Goal: Navigation & Orientation: Find specific page/section

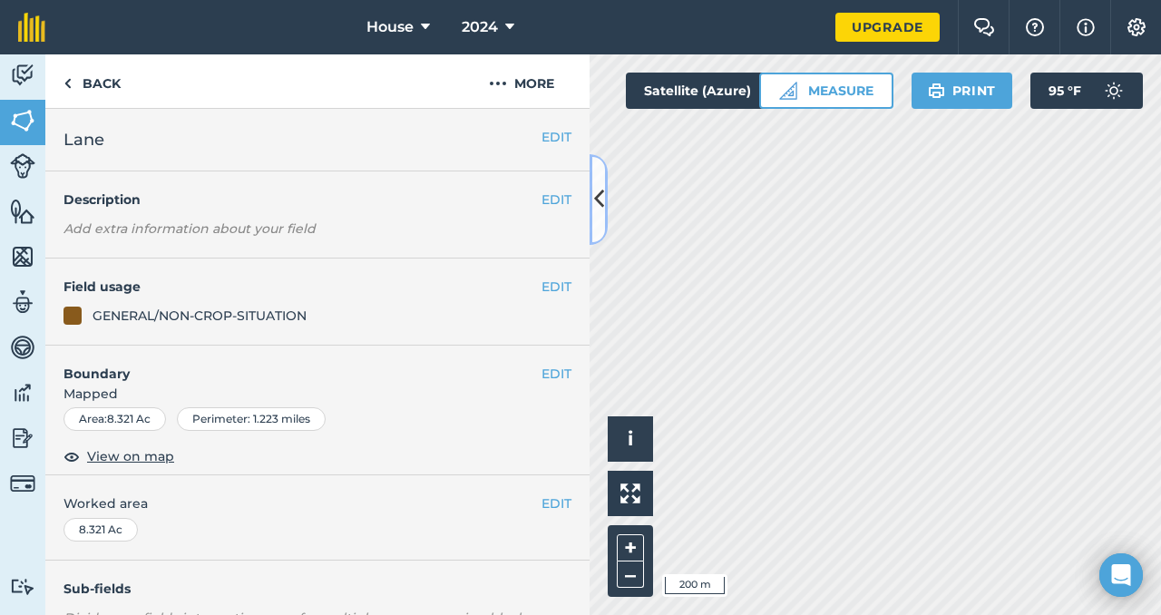
click at [591, 200] on button at bounding box center [599, 199] width 18 height 91
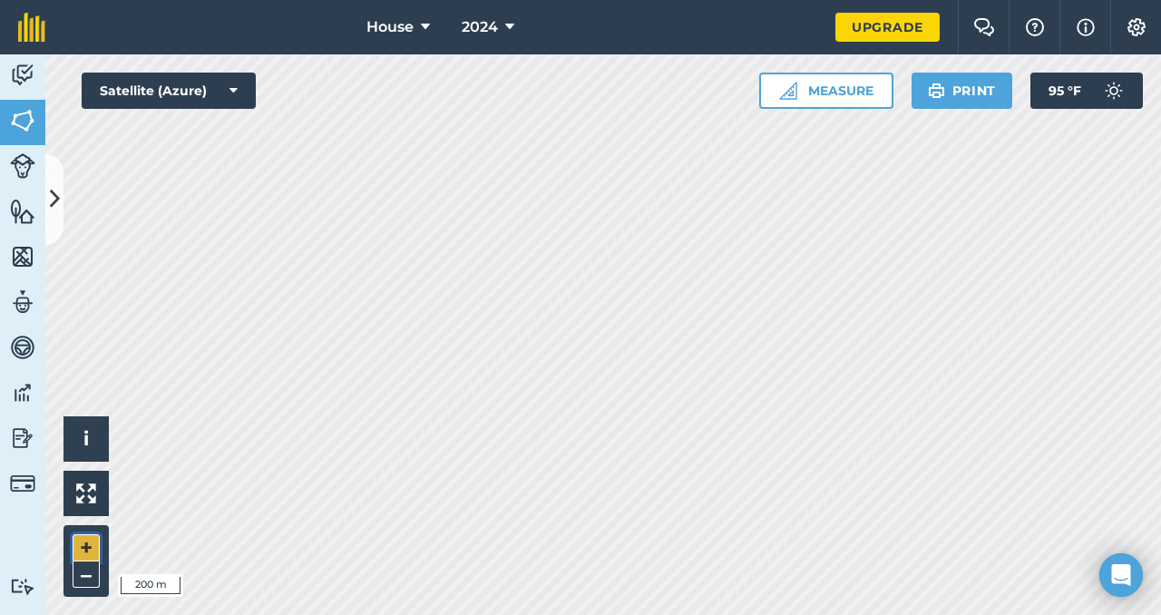
click at [88, 547] on button "+" at bounding box center [86, 547] width 27 height 27
click at [508, 34] on icon at bounding box center [509, 27] width 9 height 22
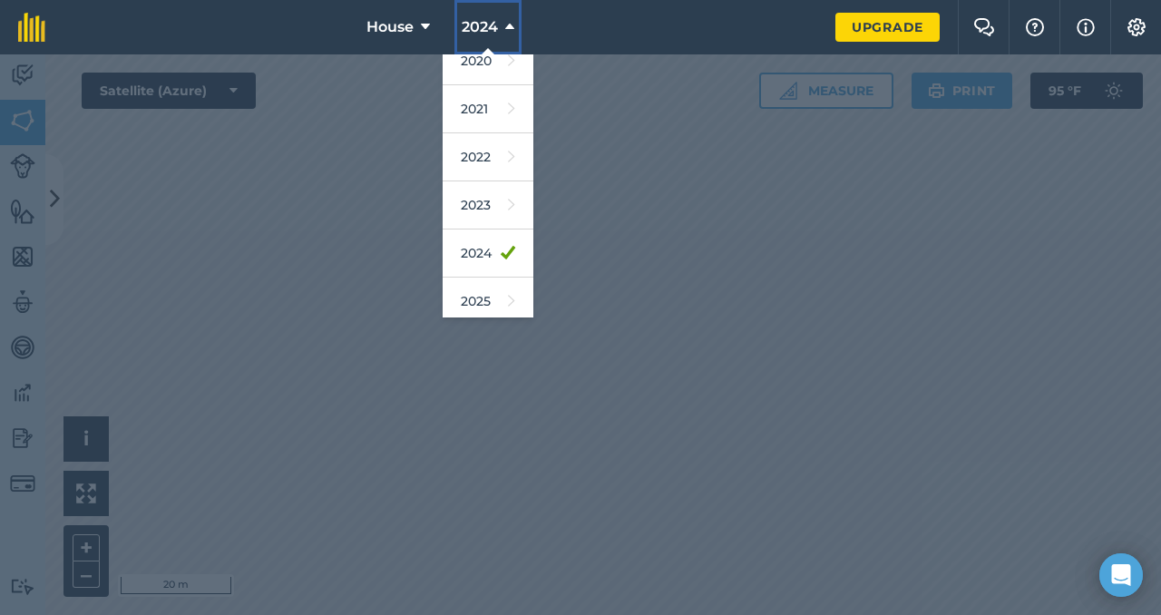
scroll to position [266, 0]
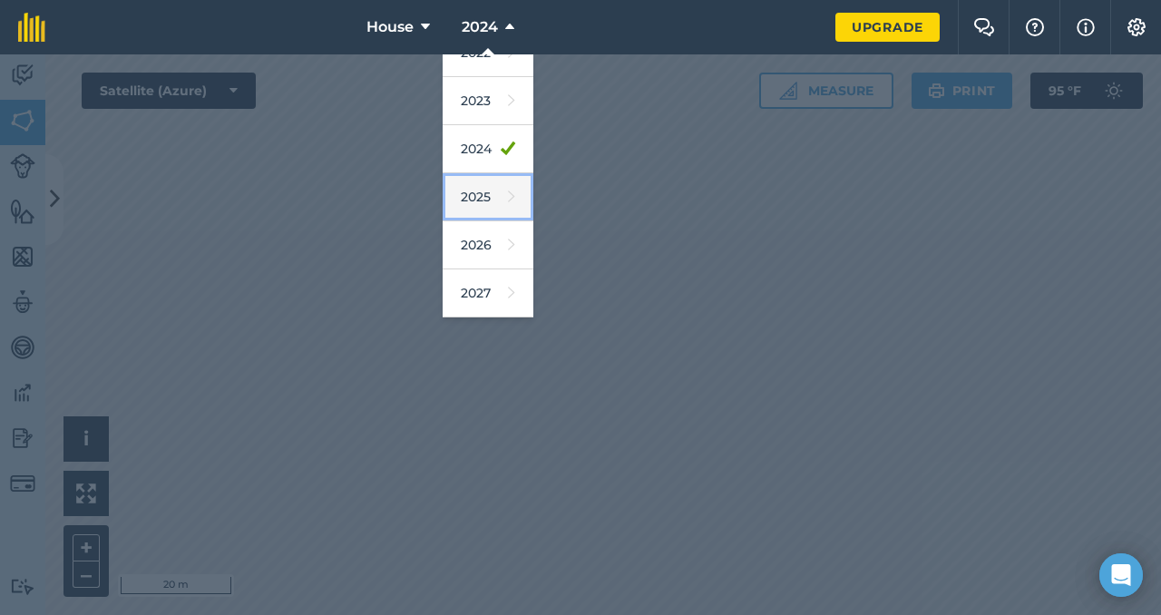
click at [508, 200] on icon at bounding box center [511, 196] width 7 height 25
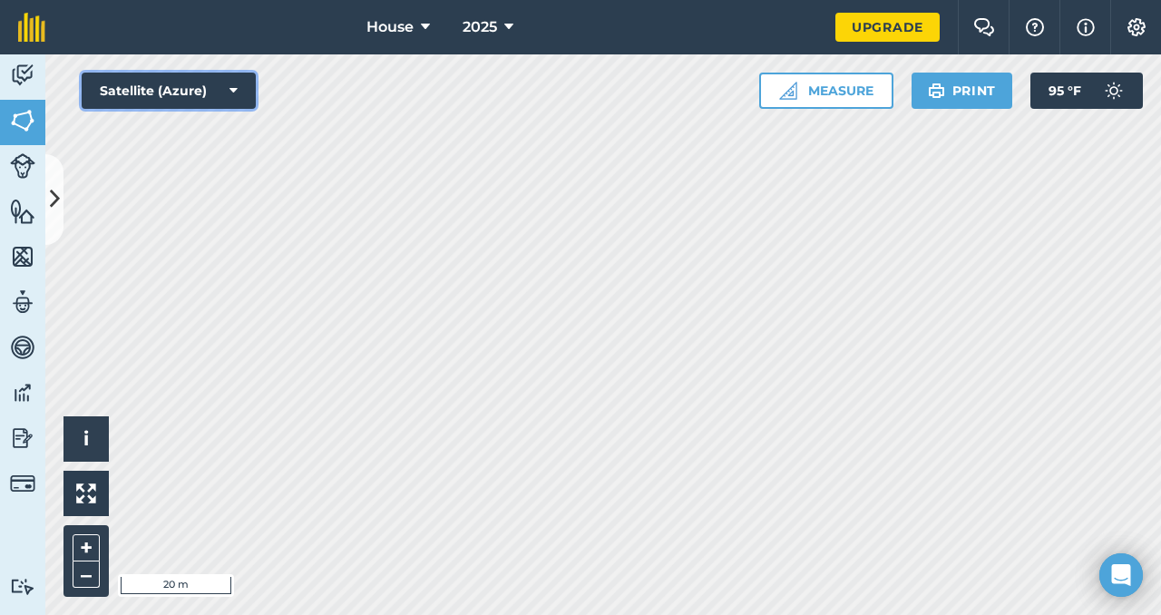
click at [239, 93] on button "Satellite (Azure)" at bounding box center [169, 91] width 174 height 36
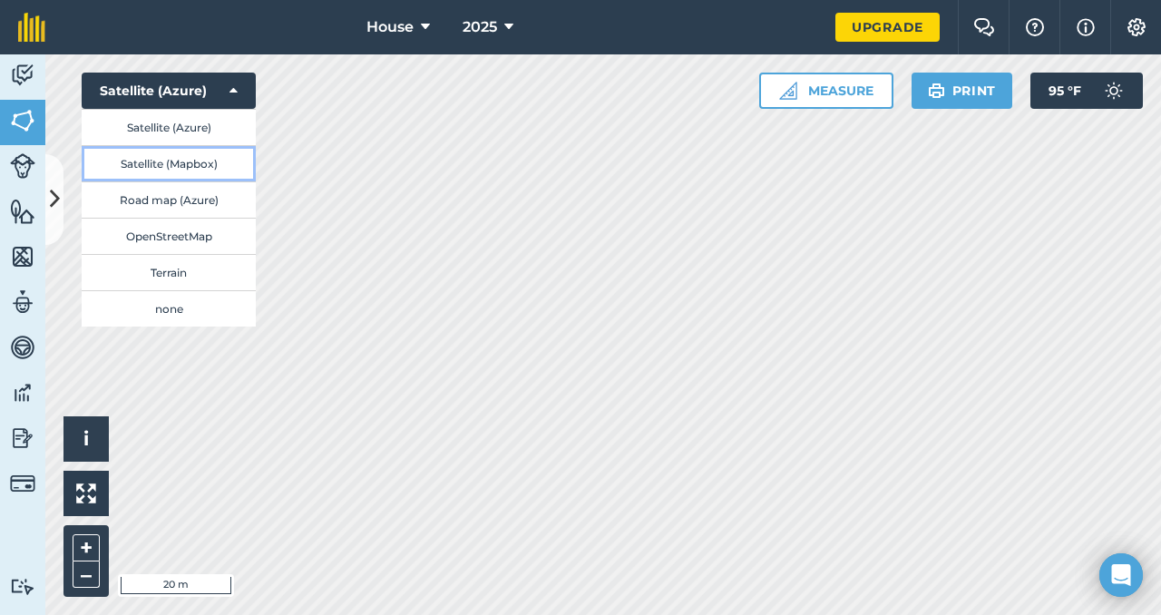
click at [205, 164] on button "Satellite (Mapbox)" at bounding box center [169, 163] width 174 height 36
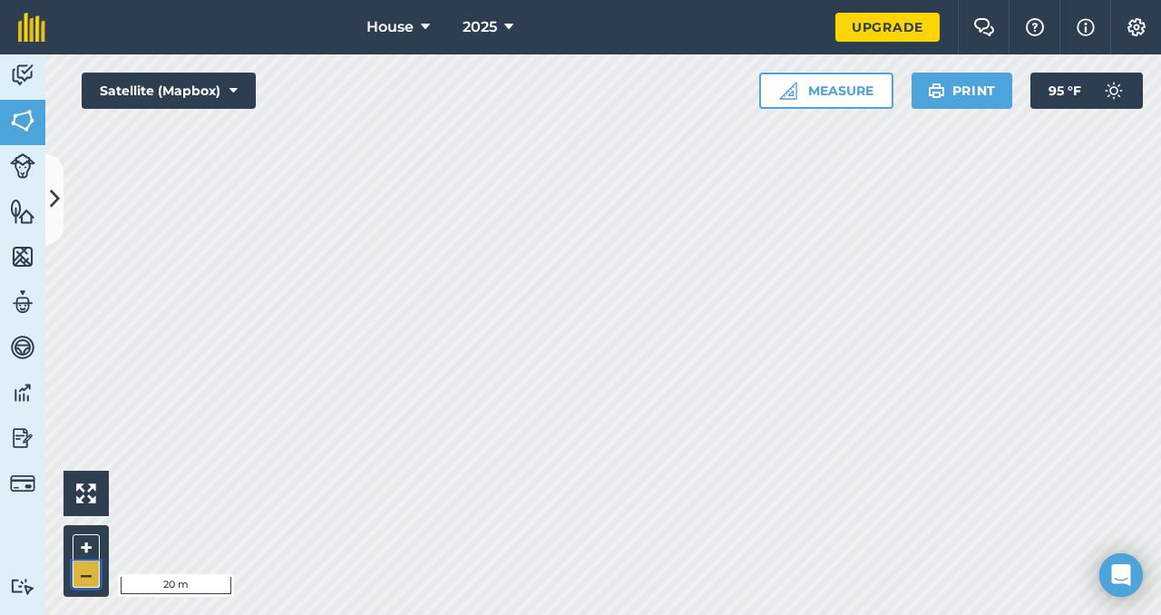
click at [85, 581] on button "–" at bounding box center [86, 575] width 27 height 26
click at [235, 95] on icon at bounding box center [234, 91] width 8 height 18
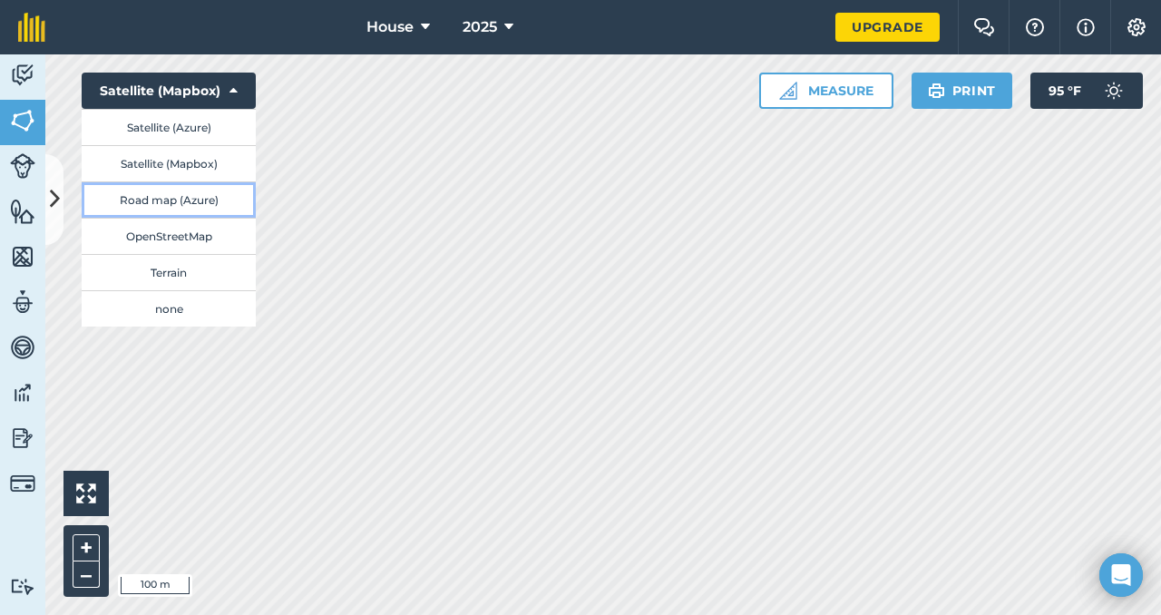
click at [165, 206] on button "Road map (Azure)" at bounding box center [169, 199] width 174 height 36
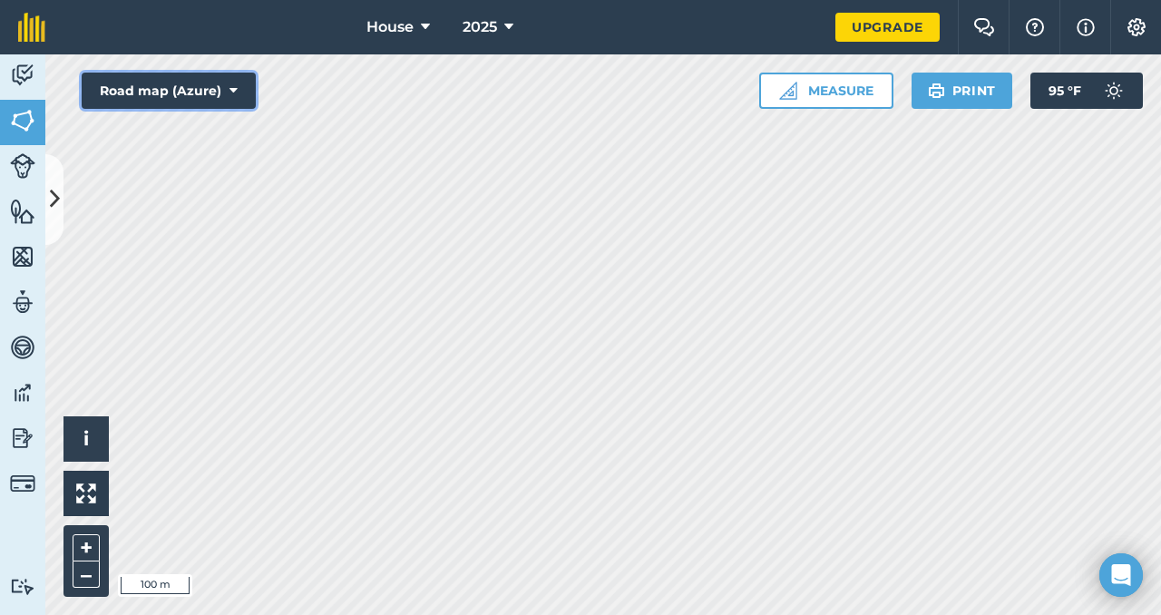
click at [230, 95] on icon at bounding box center [234, 91] width 8 height 18
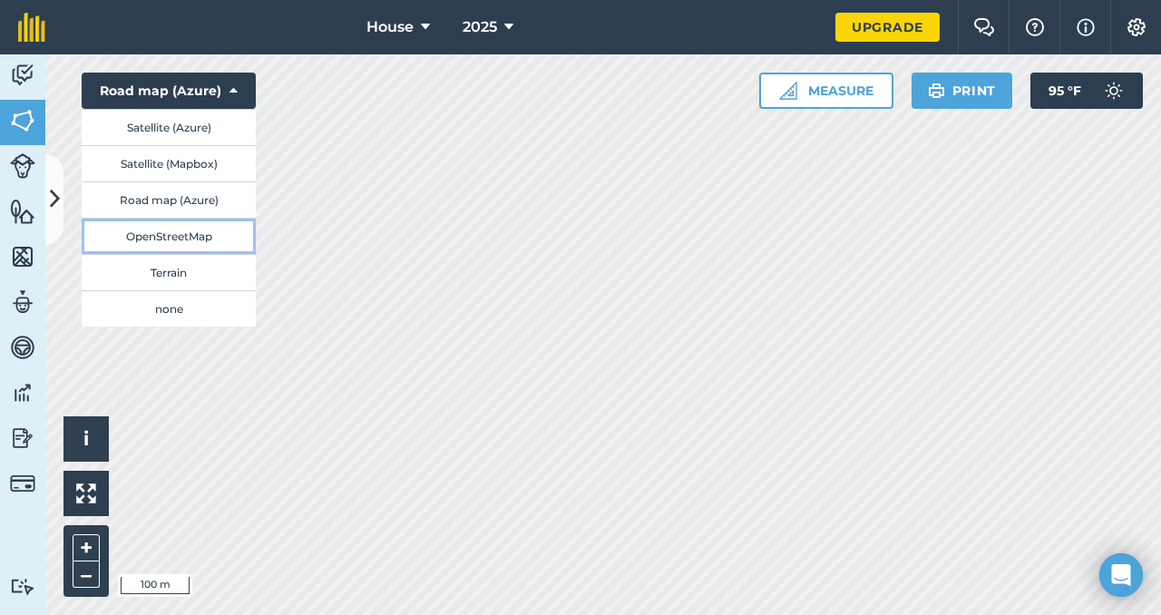
click at [181, 228] on button "OpenStreetMap" at bounding box center [169, 236] width 174 height 36
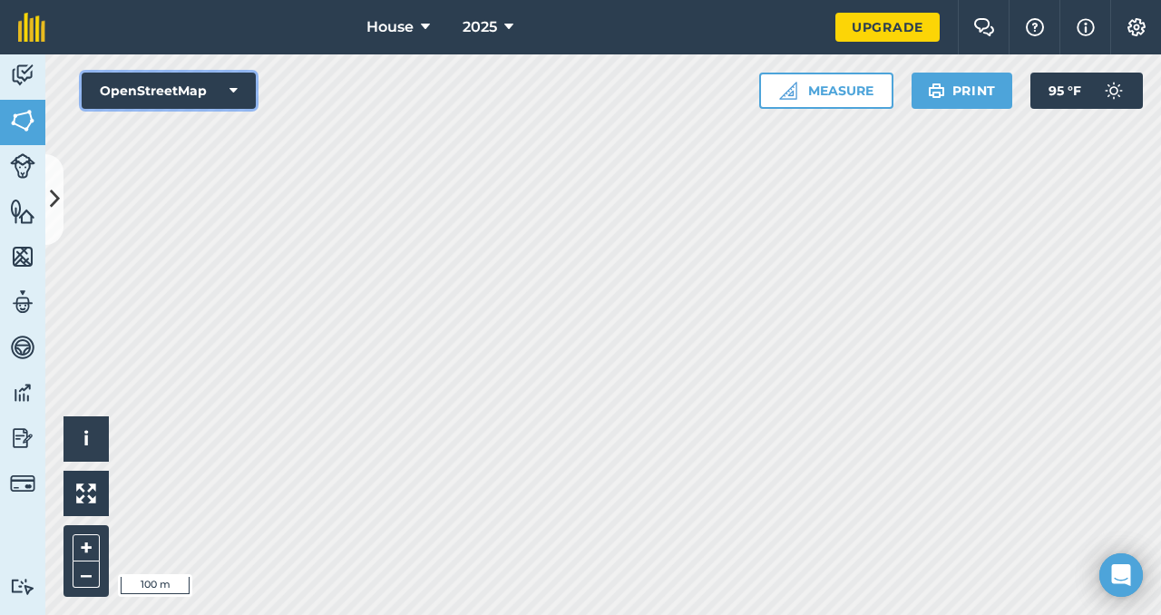
click at [227, 95] on button "OpenStreetMap" at bounding box center [169, 91] width 174 height 36
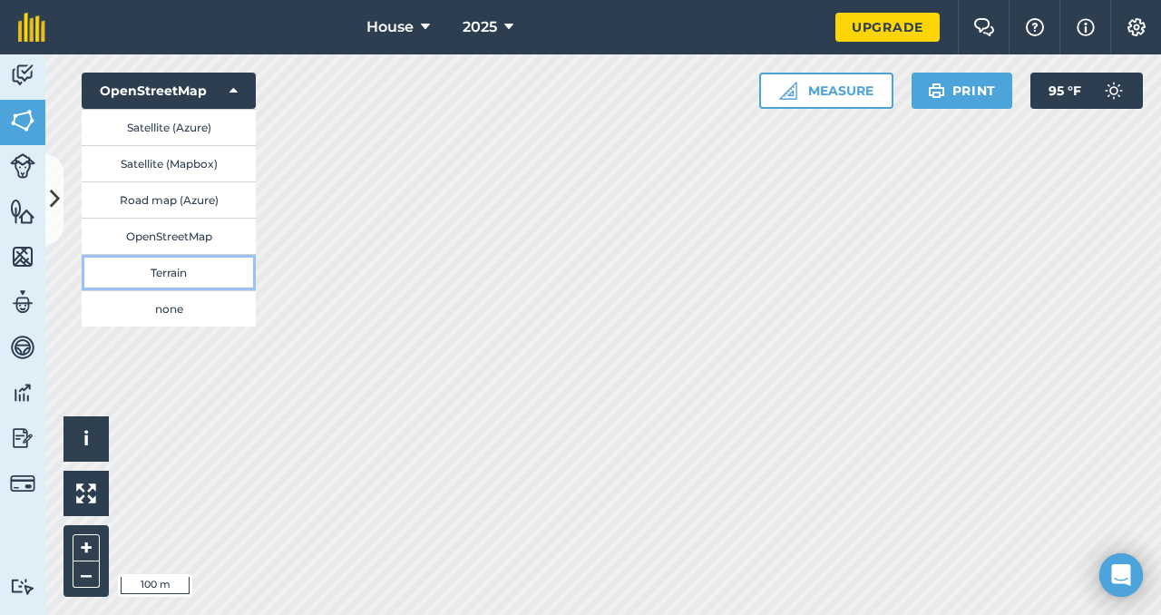
click at [173, 267] on button "Terrain" at bounding box center [169, 272] width 174 height 36
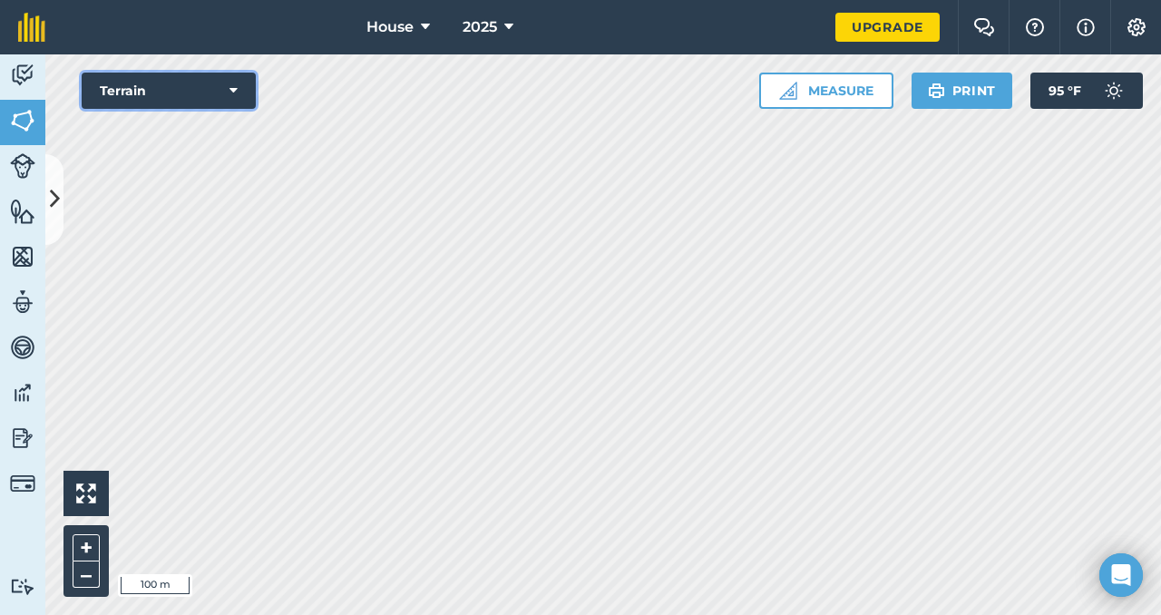
click at [192, 96] on button "Terrain" at bounding box center [169, 91] width 174 height 36
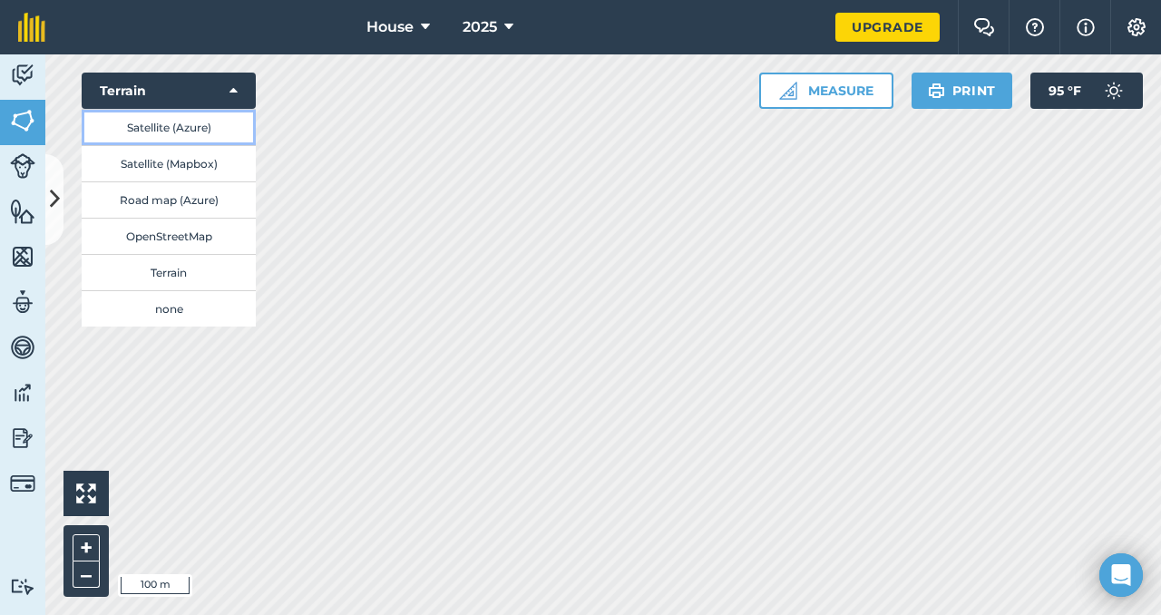
click at [194, 131] on button "Satellite (Azure)" at bounding box center [169, 127] width 174 height 36
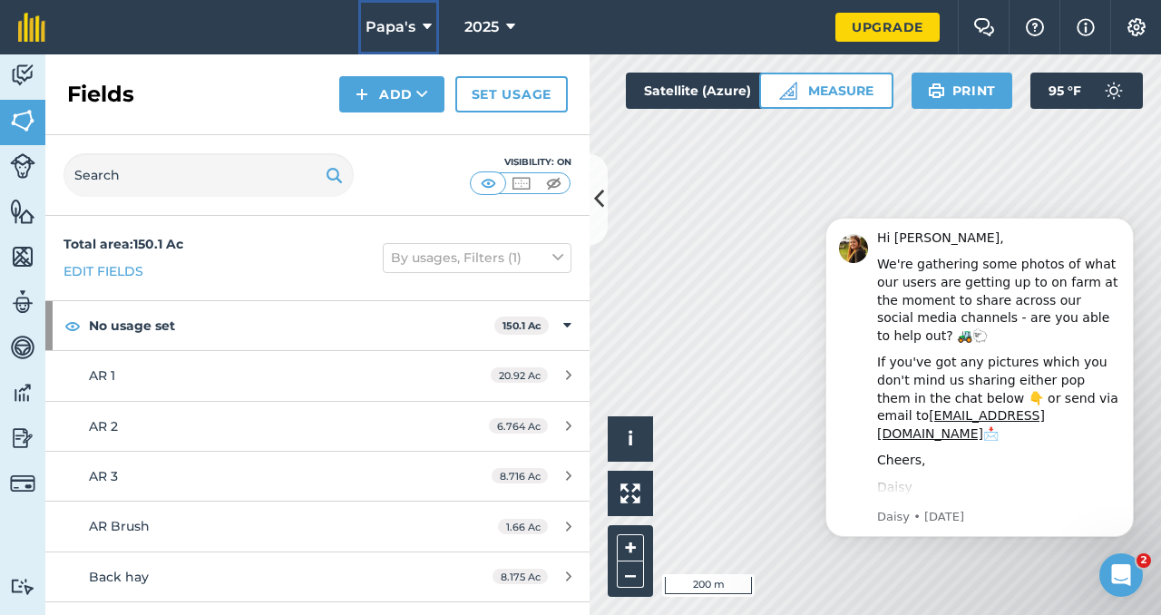
click at [424, 24] on icon at bounding box center [427, 27] width 9 height 22
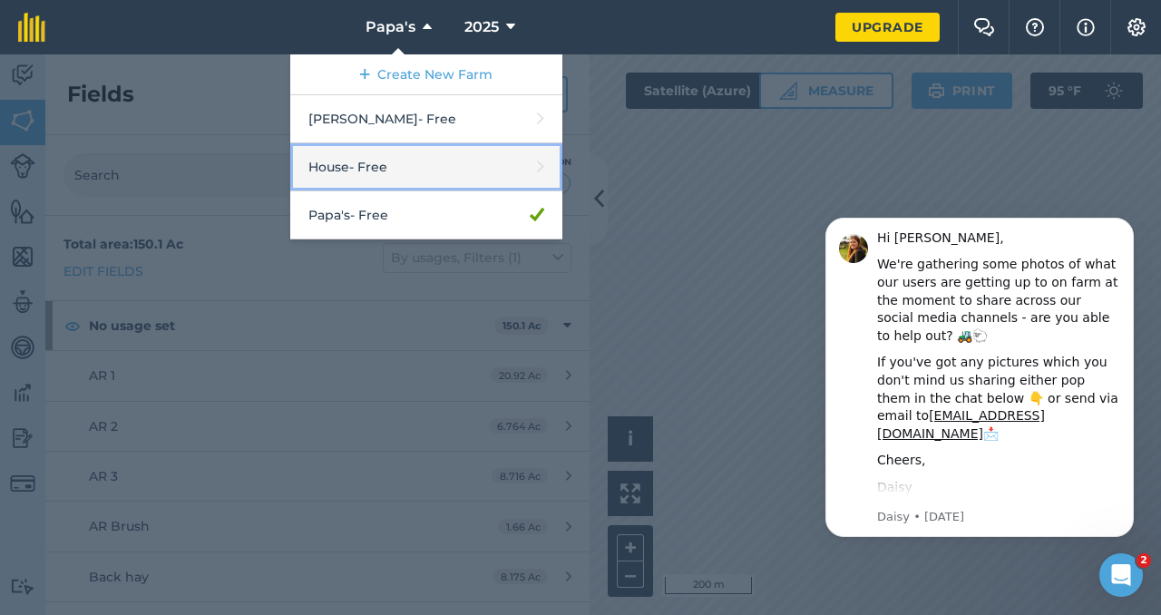
click at [390, 170] on link "House - Free" at bounding box center [426, 167] width 272 height 48
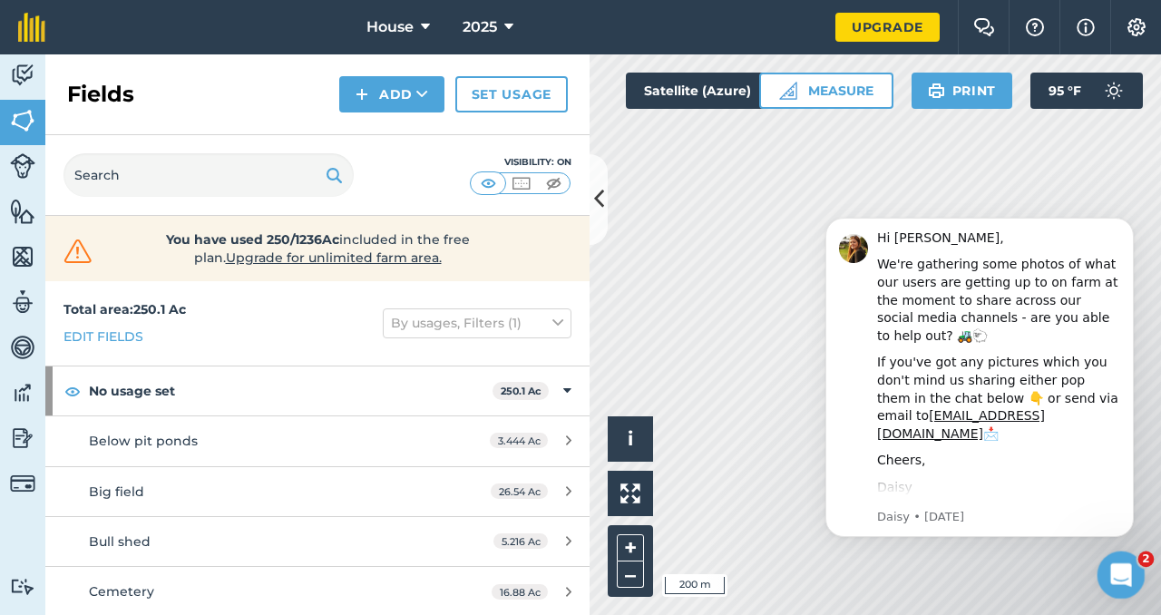
click at [1118, 572] on icon "Open Intercom Messenger" at bounding box center [1119, 573] width 30 height 30
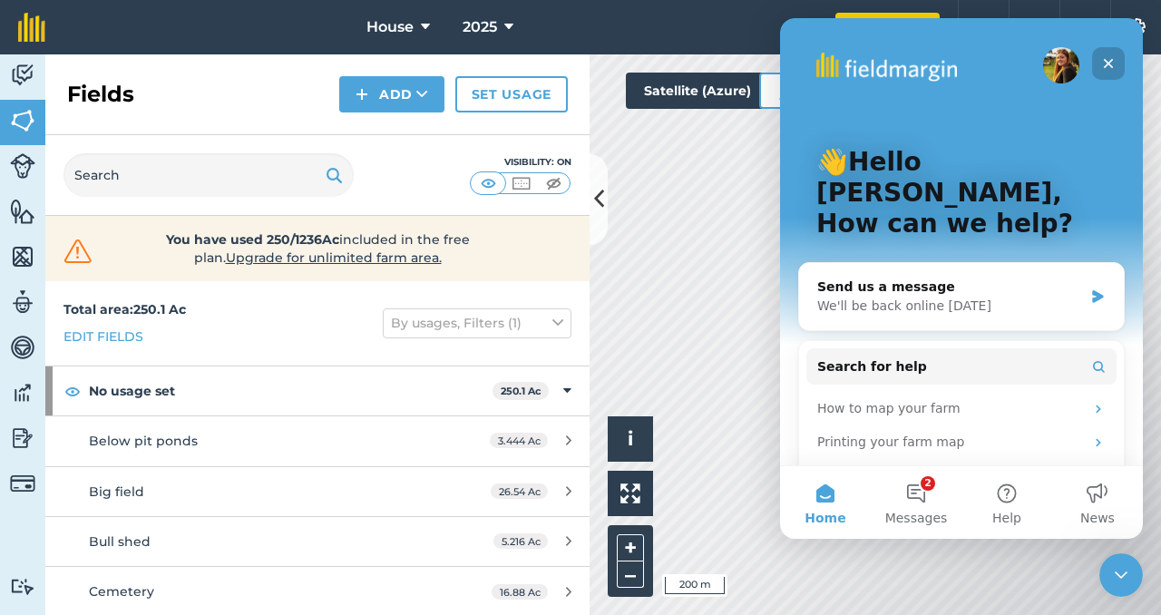
click at [1109, 61] on icon "Close" at bounding box center [1108, 63] width 15 height 15
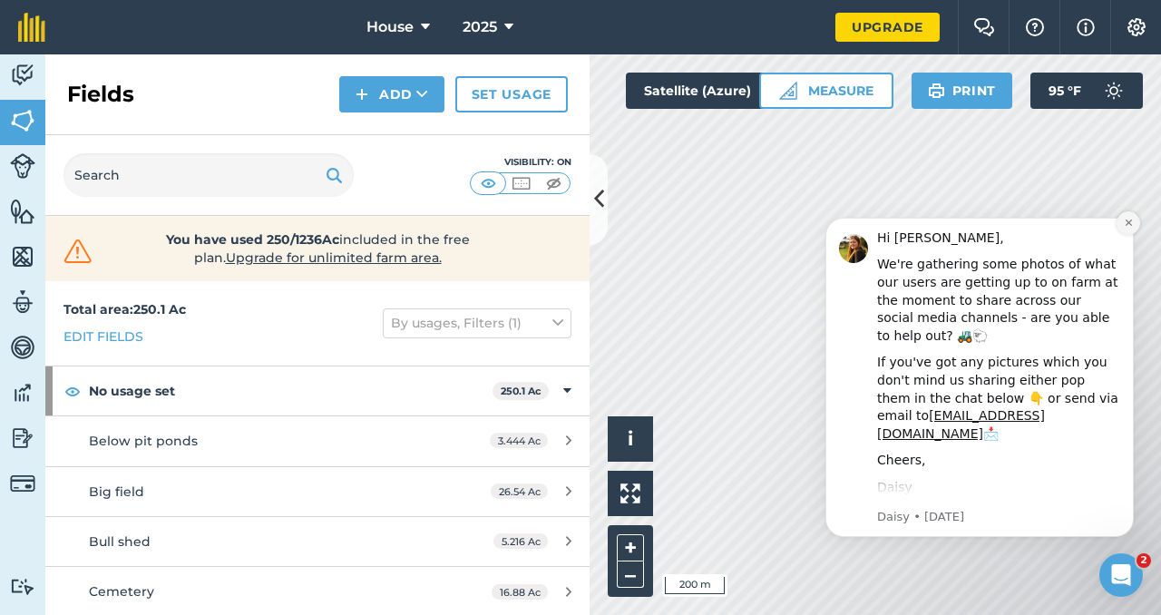
click at [1124, 222] on icon "Dismiss notification" at bounding box center [1129, 223] width 10 height 10
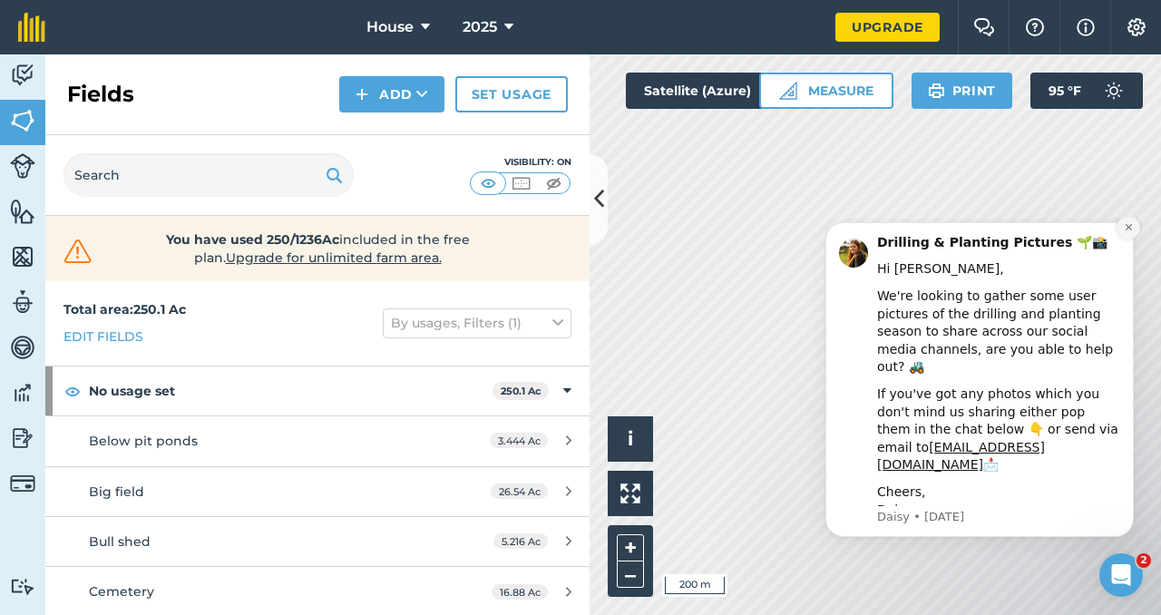
click at [1126, 232] on icon "Dismiss notification" at bounding box center [1129, 227] width 10 height 10
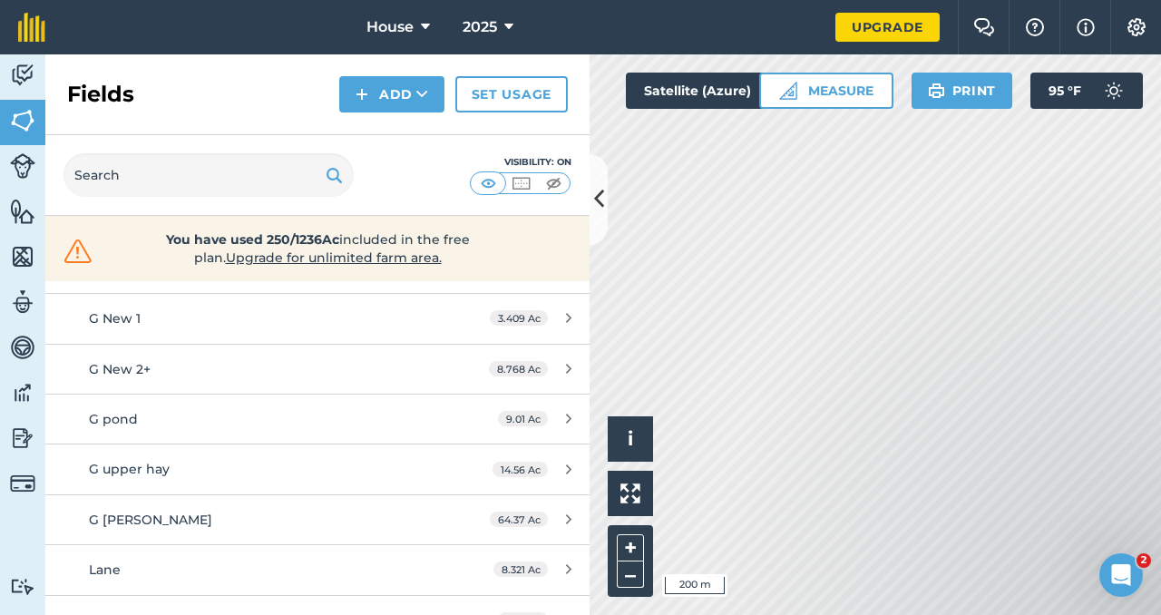
scroll to position [528, 0]
